Goal: Task Accomplishment & Management: Manage account settings

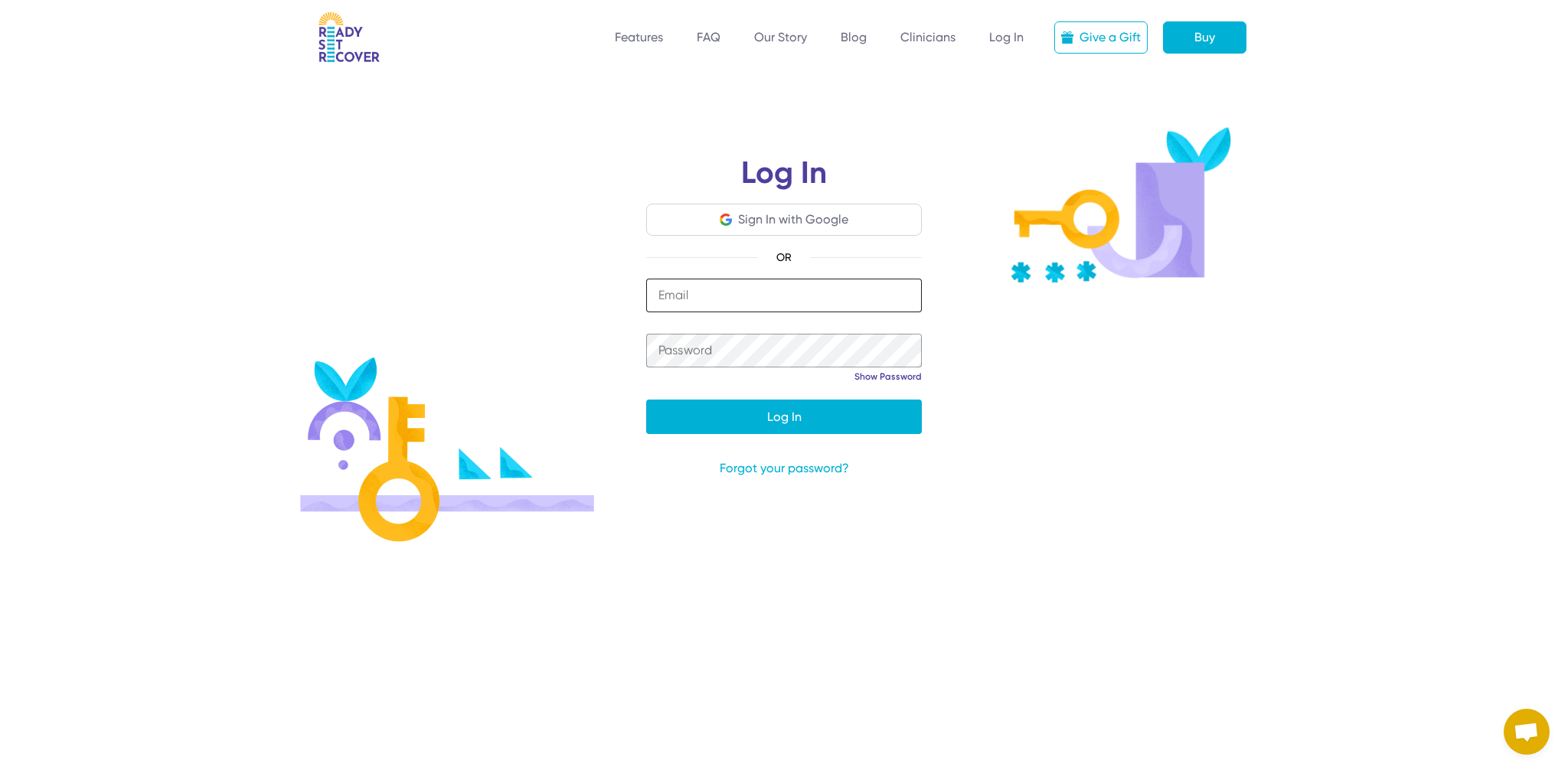
click at [700, 302] on input "email" at bounding box center [784, 295] width 276 height 34
type input "**********"
click at [646, 399] on button "Log In" at bounding box center [784, 416] width 276 height 35
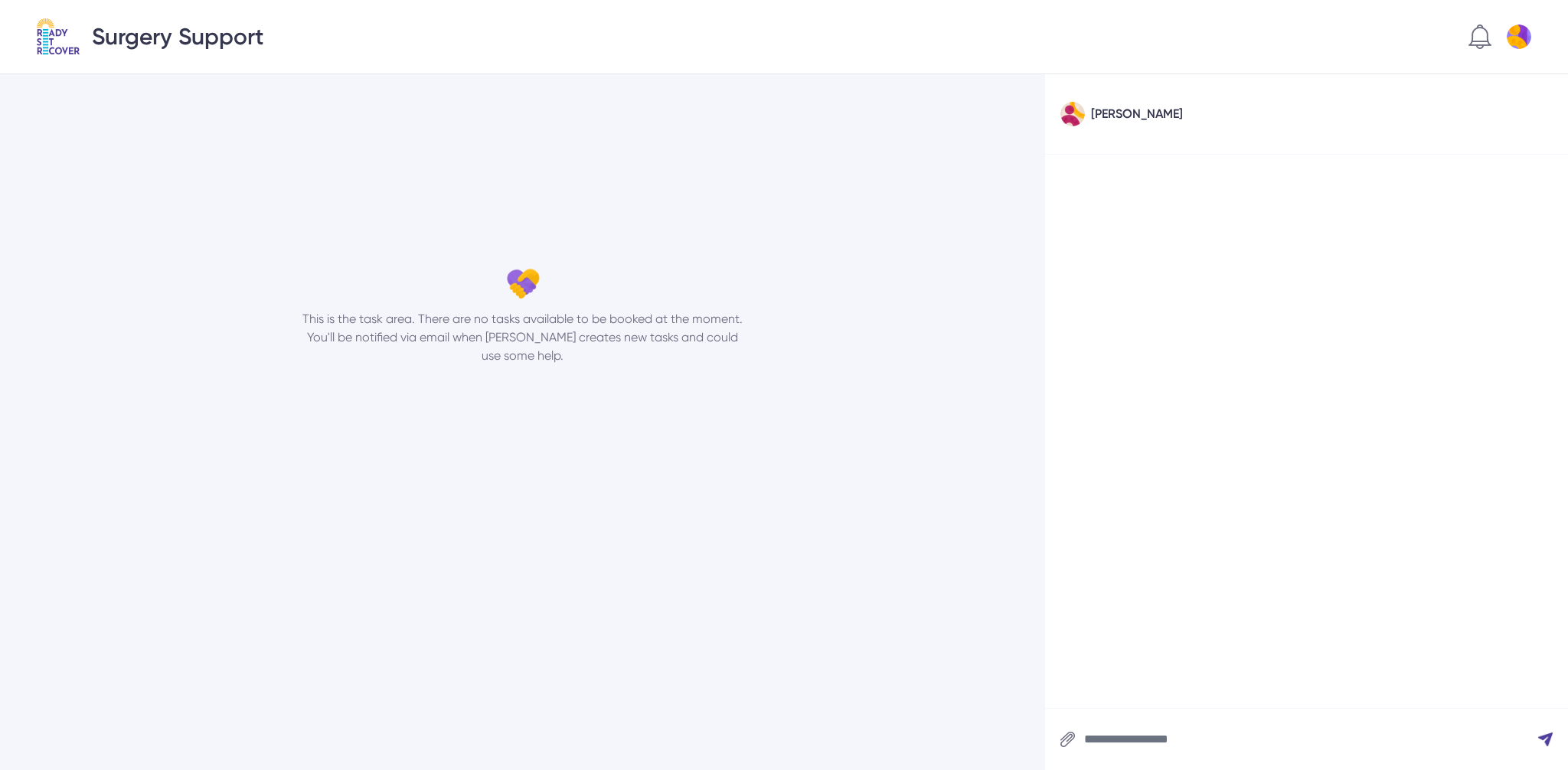
click at [1100, 114] on div "[PERSON_NAME]" at bounding box center [1137, 114] width 92 height 19
click at [1067, 114] on img at bounding box center [1072, 114] width 25 height 25
click at [1168, 115] on div "[PERSON_NAME]" at bounding box center [1307, 114] width 523 height 80
